Goal: Navigation & Orientation: Find specific page/section

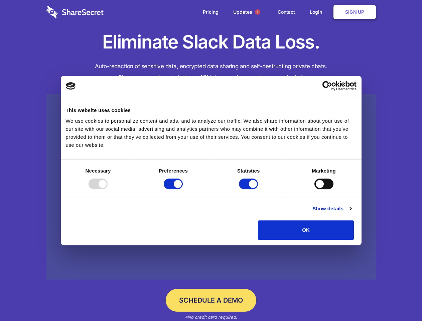
click at [108, 189] on div at bounding box center [98, 183] width 19 height 11
click at [183, 189] on input "Preferences" at bounding box center [173, 183] width 19 height 11
checkbox input "false"
click at [249, 189] on input "Statistics" at bounding box center [248, 183] width 19 height 11
checkbox input "false"
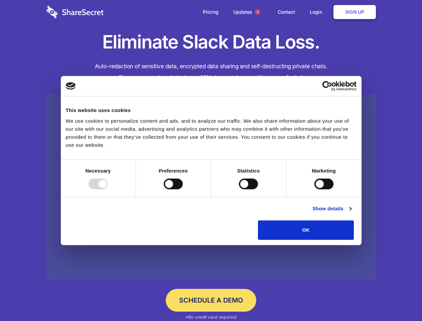
click at [314, 189] on input "Marketing" at bounding box center [323, 183] width 19 height 11
checkbox input "true"
click at [351, 212] on link "Show details" at bounding box center [331, 208] width 39 height 8
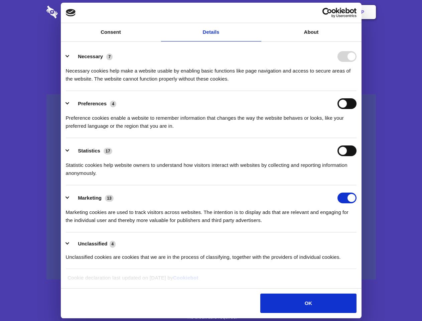
click at [356, 91] on li "Necessary 7 Necessary cookies help make a website usable by enabling basic func…" at bounding box center [211, 67] width 291 height 47
click at [257, 12] on span "1" at bounding box center [257, 11] width 5 height 5
